Goal: Contribute content

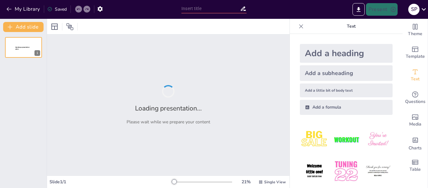
type input "Istoria și Cultura Imperiului Persan"
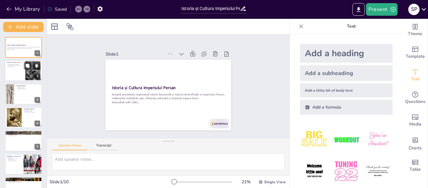
click at [25, 75] on div at bounding box center [24, 70] width 38 height 21
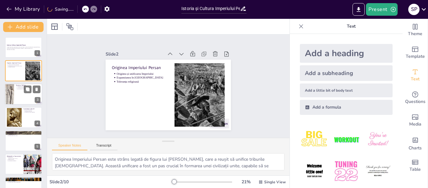
click at [32, 96] on div at bounding box center [24, 93] width 38 height 21
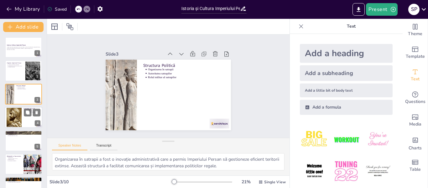
click at [31, 117] on div at bounding box center [24, 117] width 38 height 21
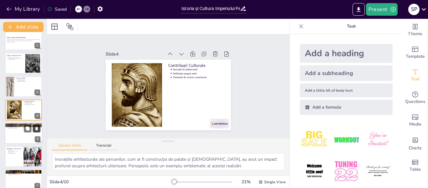
click at [33, 129] on button at bounding box center [37, 128] width 8 height 8
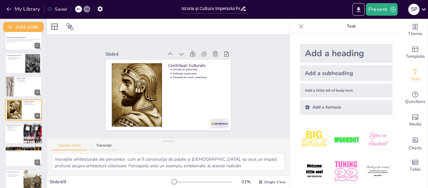
click at [34, 142] on div at bounding box center [33, 133] width 38 height 21
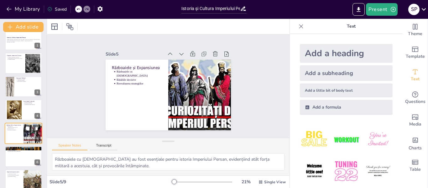
scroll to position [31, 0]
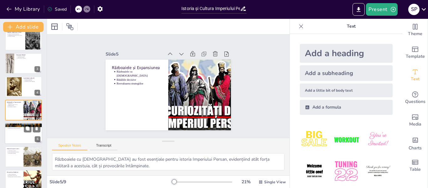
click at [32, 135] on div at bounding box center [24, 133] width 38 height 21
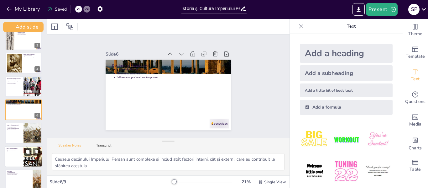
click at [29, 155] on button at bounding box center [28, 152] width 8 height 8
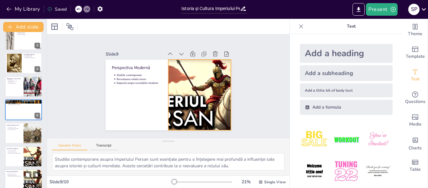
scroll to position [85, 0]
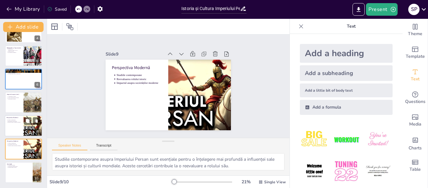
click at [31, 124] on div at bounding box center [32, 121] width 17 height 8
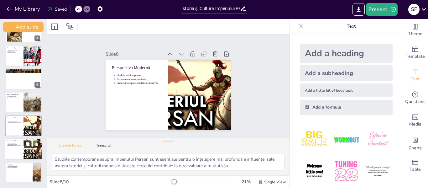
drag, startPoint x: 28, startPoint y: 140, endPoint x: 27, endPoint y: 147, distance: 7.0
click at [28, 140] on div "Perspectiva Modernă Studiile contemporane Reevaluarea rolului istoric Impactul …" at bounding box center [24, 148] width 38 height 21
click at [27, 147] on button at bounding box center [28, 144] width 8 height 8
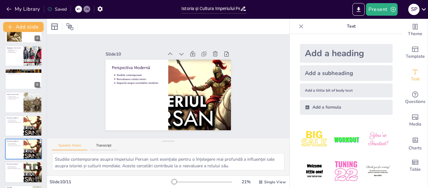
scroll to position [108, 0]
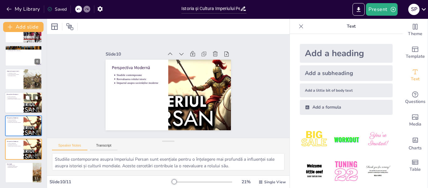
click at [18, 103] on div at bounding box center [24, 102] width 38 height 21
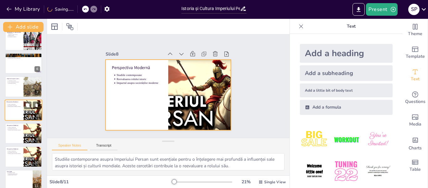
click at [18, 116] on div at bounding box center [24, 109] width 38 height 21
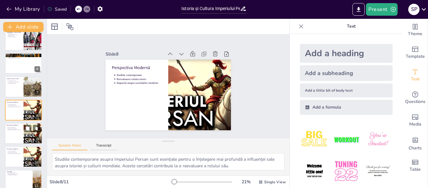
click at [18, 130] on p "Impactul asupra societăților moderne" at bounding box center [15, 129] width 14 height 1
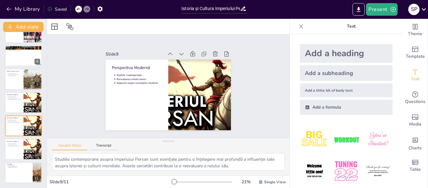
click at [18, 160] on div "Istoria și Cultura Imperiului Persan Această prezentare explorează istoria fasc…" at bounding box center [23, 56] width 47 height 254
click at [18, 163] on p "Concluzie" at bounding box center [19, 164] width 24 height 2
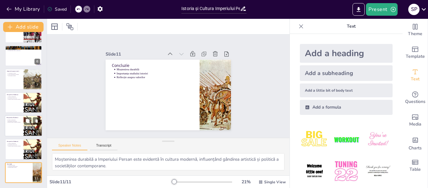
drag, startPoint x: 22, startPoint y: 129, endPoint x: 25, endPoint y: 94, distance: 35.6
click at [22, 129] on div at bounding box center [23, 125] width 37 height 21
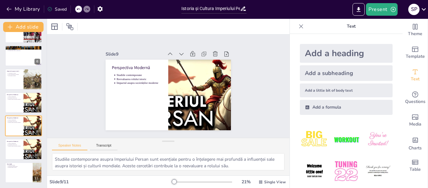
drag, startPoint x: 25, startPoint y: 94, endPoint x: 31, endPoint y: 74, distance: 20.3
click at [25, 93] on div "Perspectiva Modernă Studiile contemporane Reevaluarea rolului istoric Impactul …" at bounding box center [23, 102] width 37 height 21
click at [31, 74] on div "Istoria și Cultura Imperiului Persan Această prezentare explorează istoria fasc…" at bounding box center [23, 56] width 47 height 254
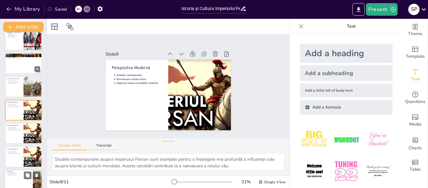
click at [27, 182] on div at bounding box center [24, 179] width 38 height 21
type textarea "Moștenirea durabilă a Imperiului Persan este evidentă în cultura modernă, influ…"
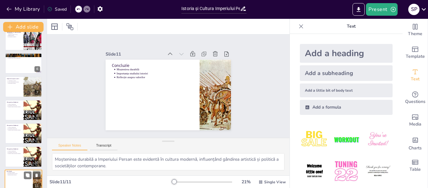
scroll to position [108, 0]
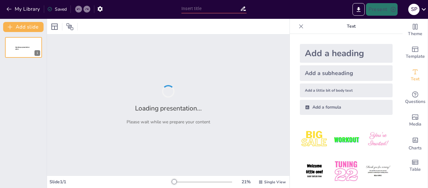
type input "Imperiul Persan: Când Marea Era de Aur Era Plină de Mâncare Bună!"
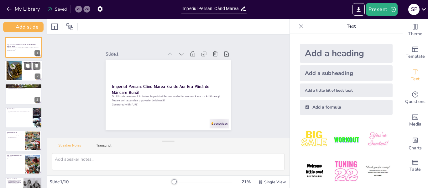
click at [35, 73] on div at bounding box center [24, 70] width 38 height 21
type textarea "Loremips Dolors a cons ad elitsed do eiusmodtemp incididun, ut lab etdo magnaal…"
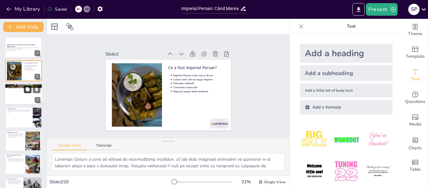
click at [27, 90] on icon at bounding box center [28, 89] width 4 height 4
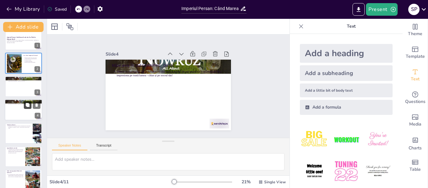
click at [26, 107] on icon at bounding box center [27, 105] width 4 height 4
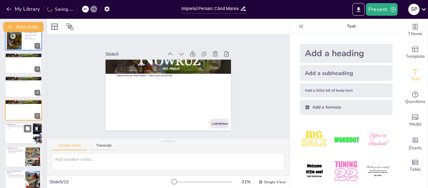
click at [28, 136] on div at bounding box center [24, 133] width 38 height 21
